Goal: Information Seeking & Learning: Learn about a topic

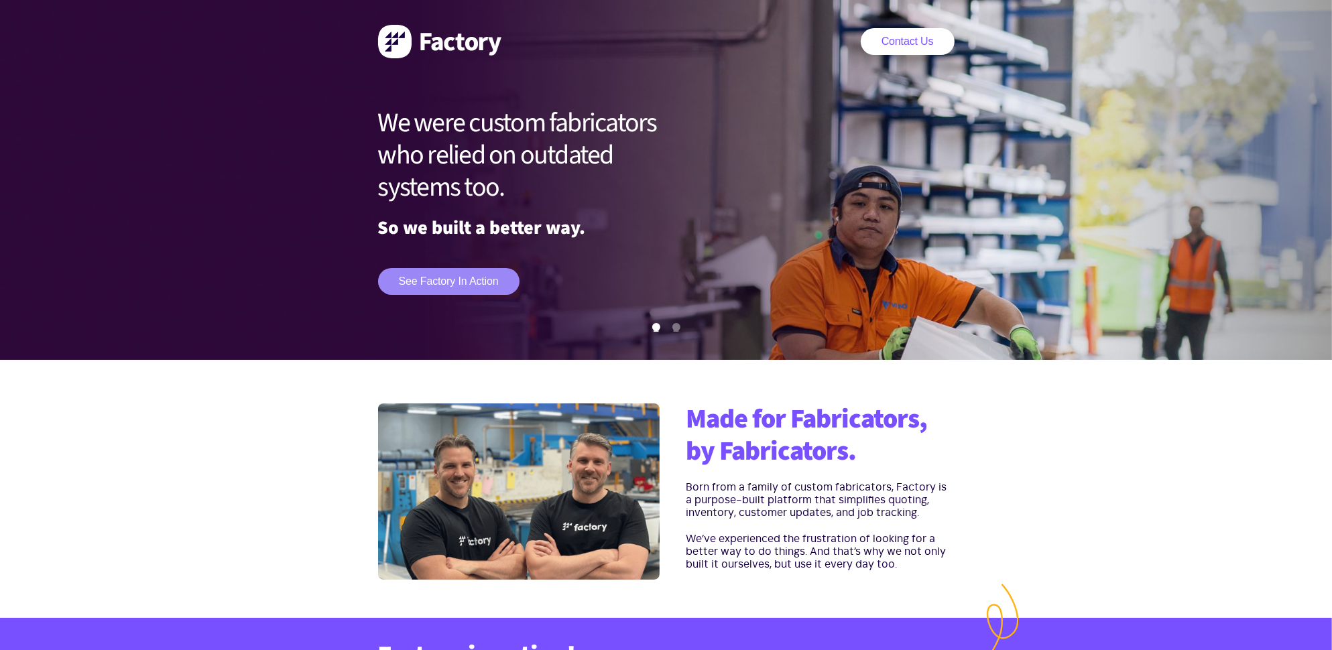
click at [439, 286] on link "See Factory in action" at bounding box center [448, 281] width 141 height 27
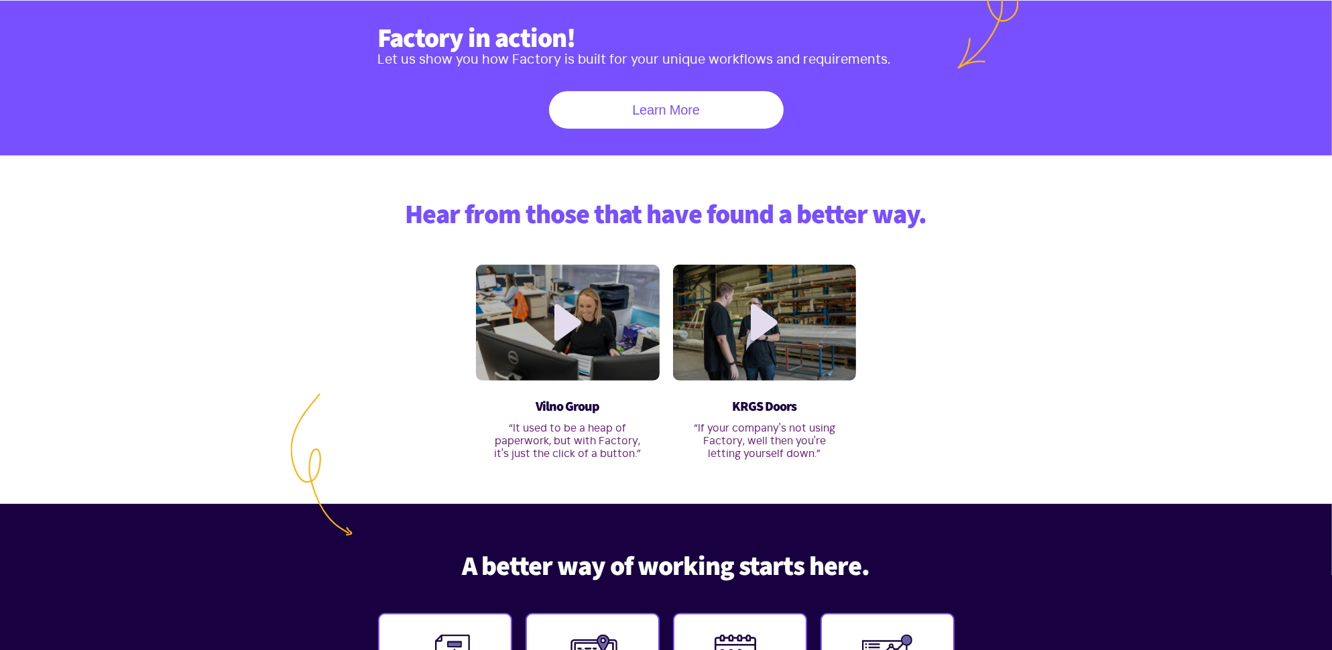
scroll to position [618, 0]
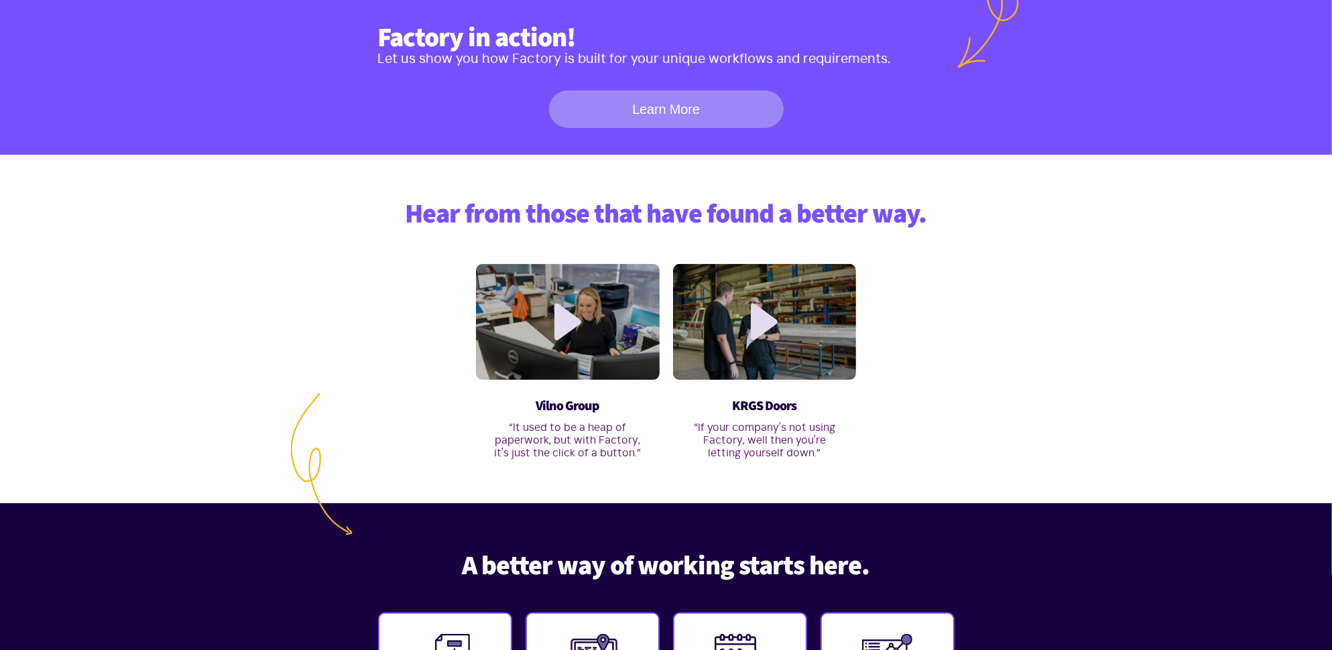
click at [676, 115] on link "Learn More" at bounding box center [666, 110] width 235 height 38
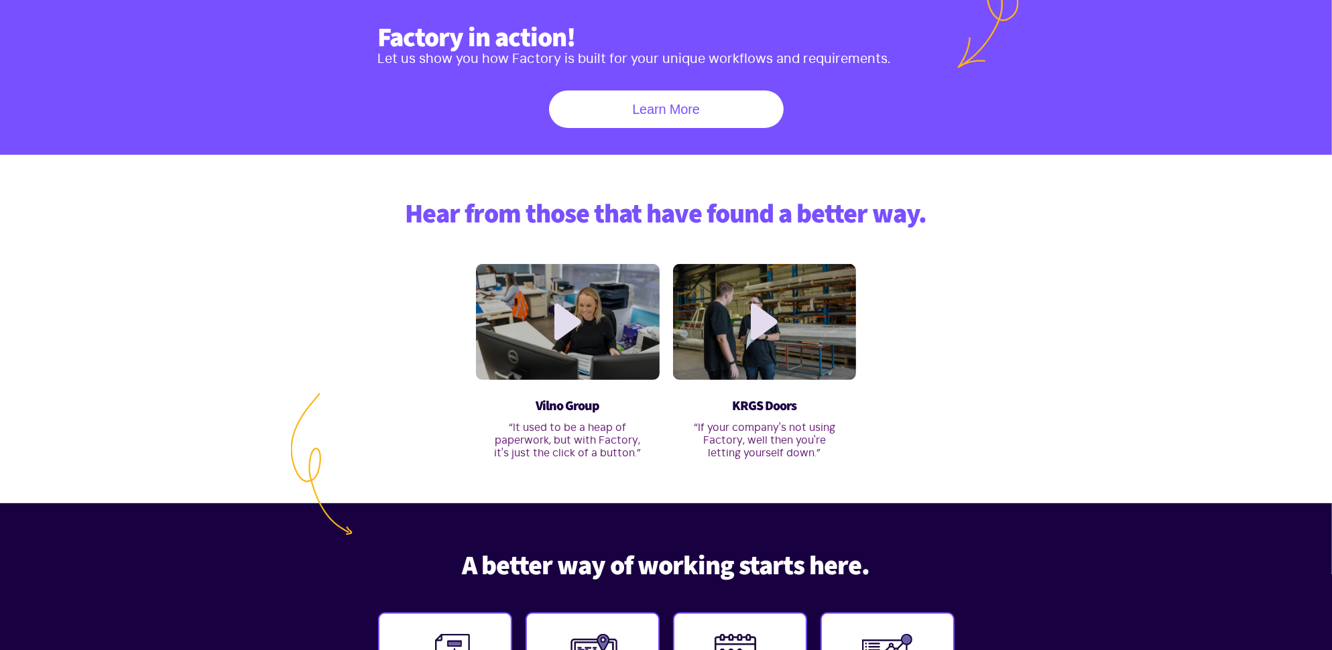
click at [457, 41] on h2 "Factory in action!" at bounding box center [666, 38] width 577 height 32
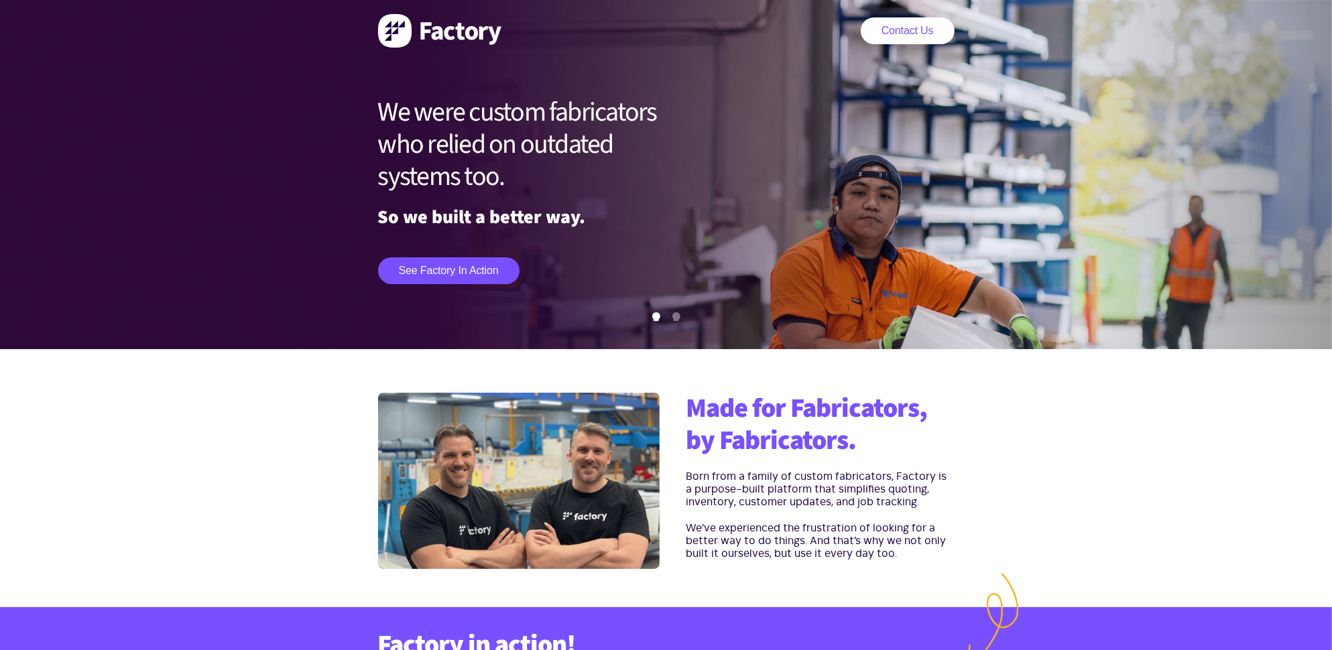
scroll to position [0, 0]
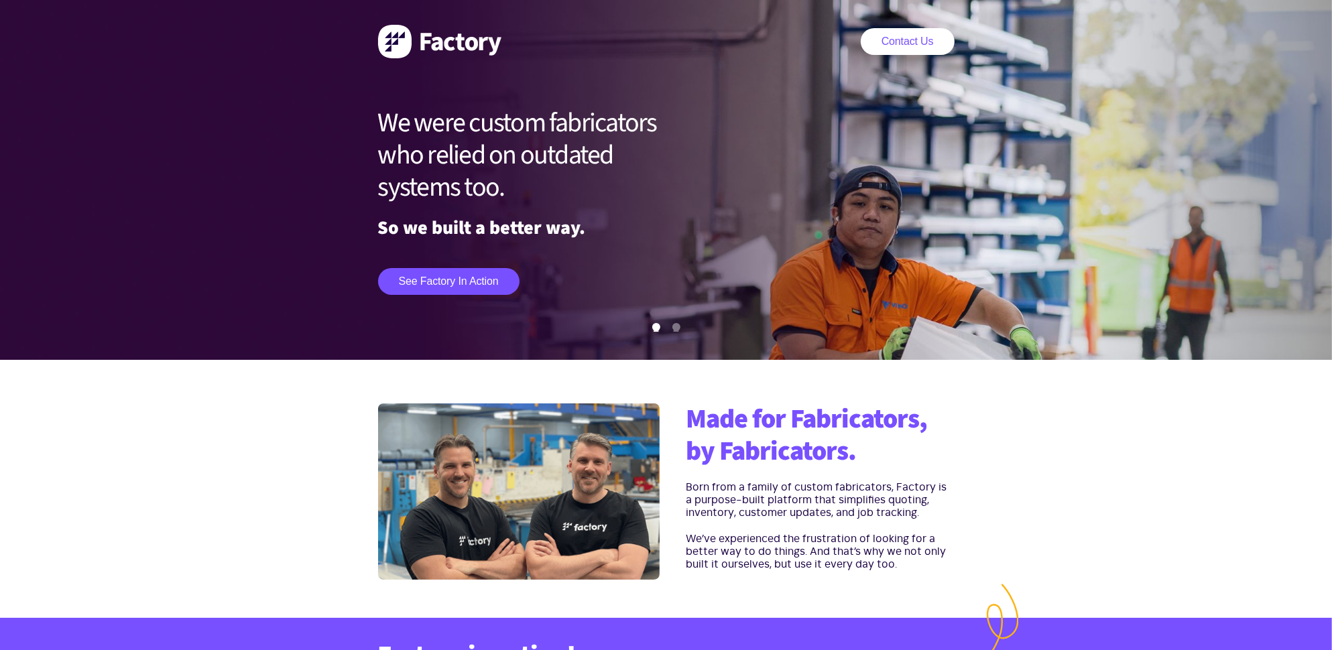
click at [427, 41] on img at bounding box center [439, 42] width 123 height 34
